Goal: Obtain resource: Obtain resource

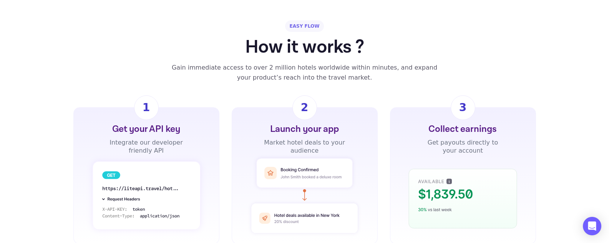
scroll to position [538, 0]
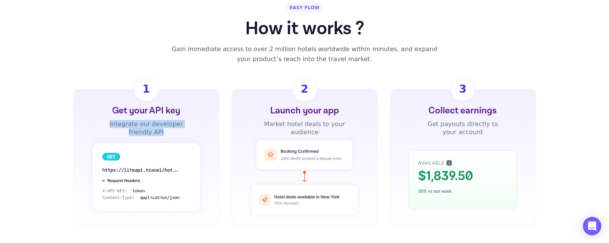
drag, startPoint x: 105, startPoint y: 103, endPoint x: 175, endPoint y: 120, distance: 72.6
click at [175, 120] on div "Get your API key Integrate our developer friendly API" at bounding box center [146, 121] width 83 height 32
click at [176, 122] on div "Integrate our developer friendly API" at bounding box center [146, 128] width 83 height 16
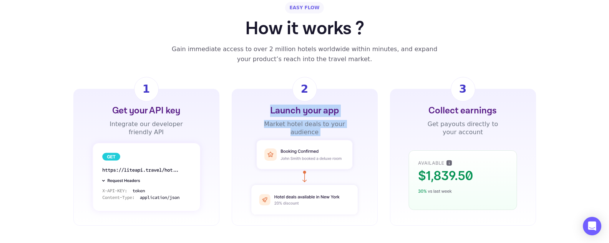
drag, startPoint x: 270, startPoint y: 100, endPoint x: 332, endPoint y: 128, distance: 68.1
click at [332, 128] on div "Launch your app Market hotel deals to your audience" at bounding box center [305, 157] width 121 height 105
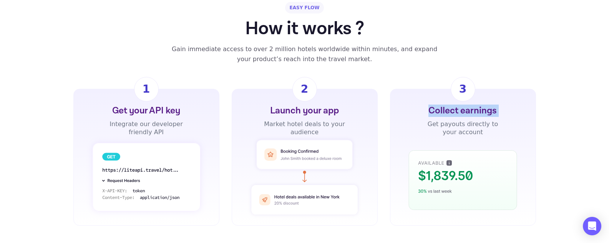
drag, startPoint x: 426, startPoint y: 97, endPoint x: 414, endPoint y: 108, distance: 16.3
click at [414, 108] on div "Collect earnings Get payouts directly to your account" at bounding box center [463, 157] width 121 height 105
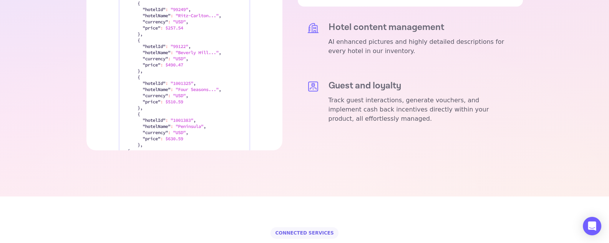
scroll to position [1083, 0]
